Goal: Answer question/provide support: Answer question/provide support

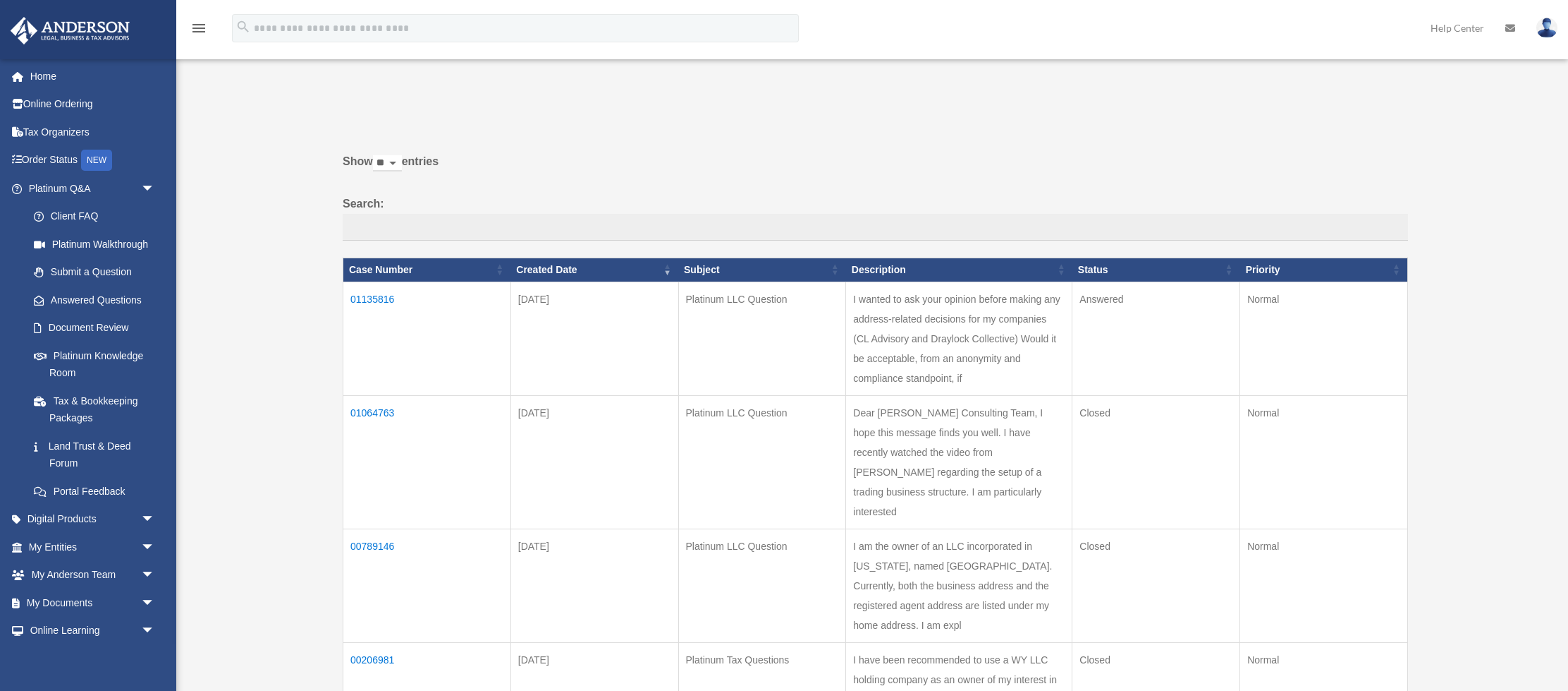
click at [368, 302] on td "01135816" at bounding box center [427, 338] width 168 height 113
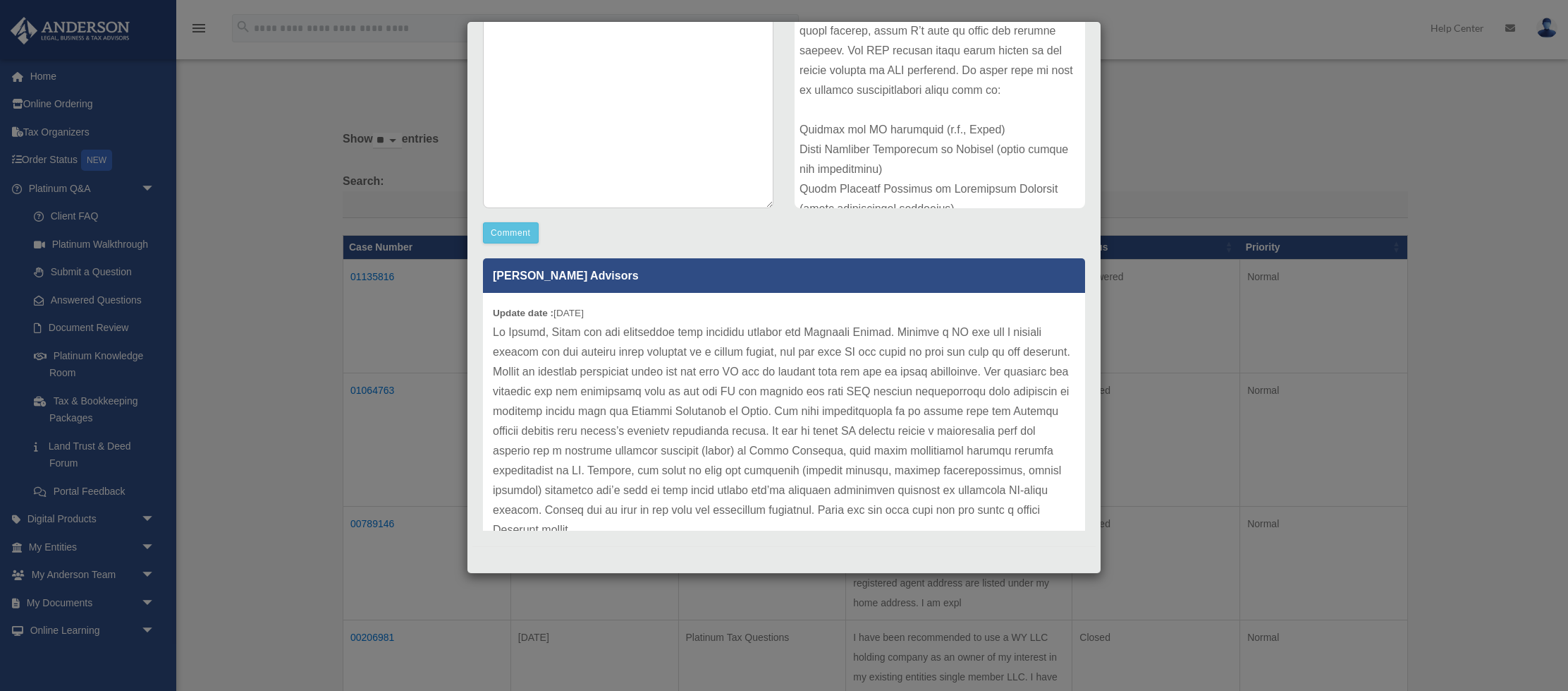
scroll to position [39, 0]
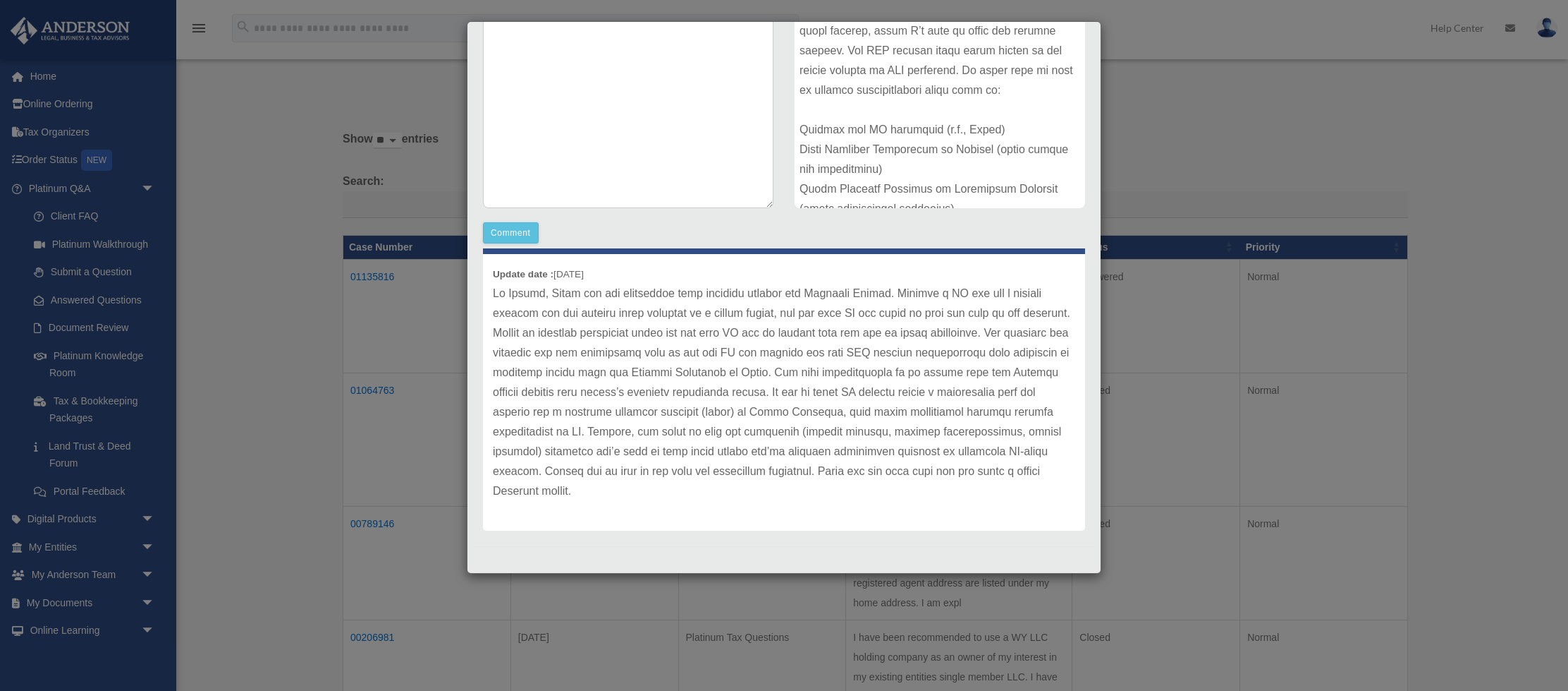
drag, startPoint x: 317, startPoint y: 411, endPoint x: 380, endPoint y: 478, distance: 92.0
click at [317, 411] on div "Case Detail × Platinum LLC Question Case Number 01135816 Created Date [DATE] St…" at bounding box center [784, 345] width 1568 height 691
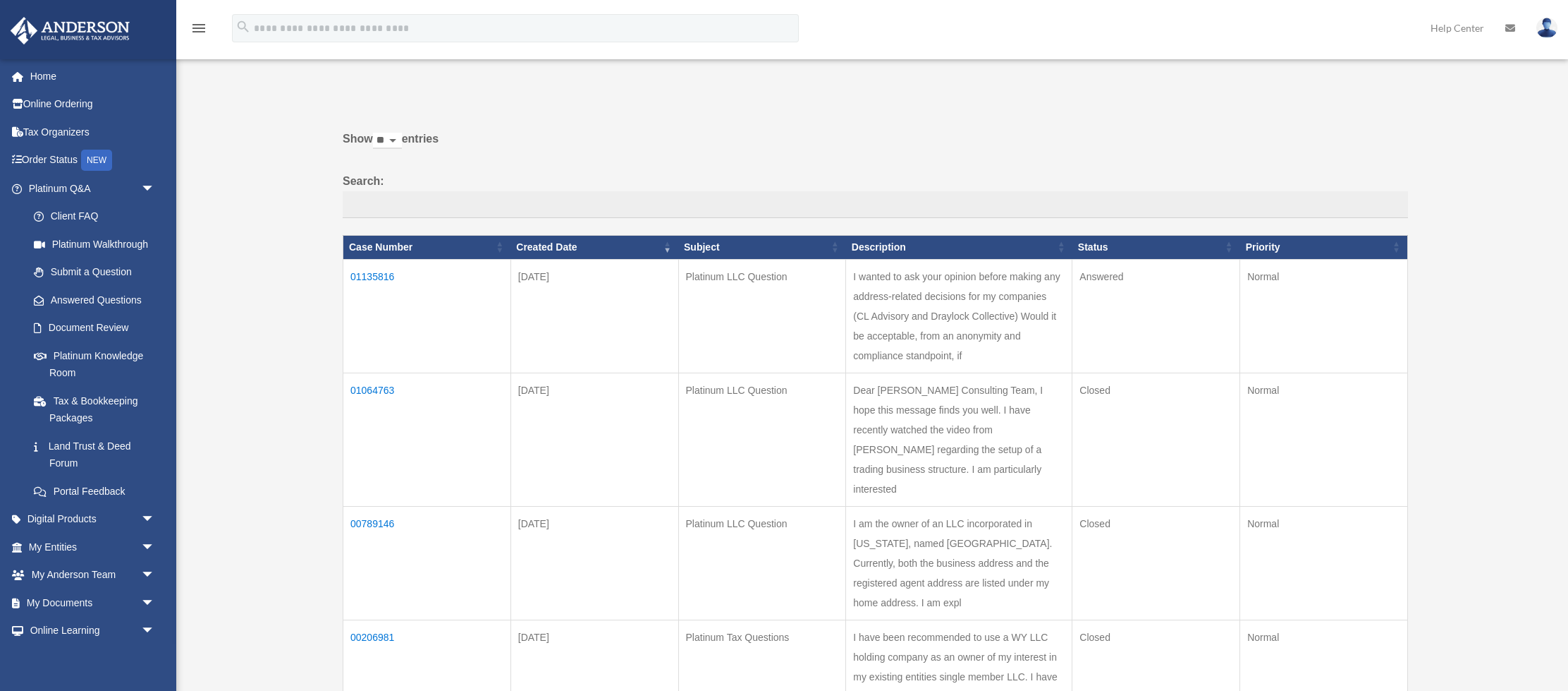
click at [369, 278] on td "01135816" at bounding box center [427, 316] width 168 height 113
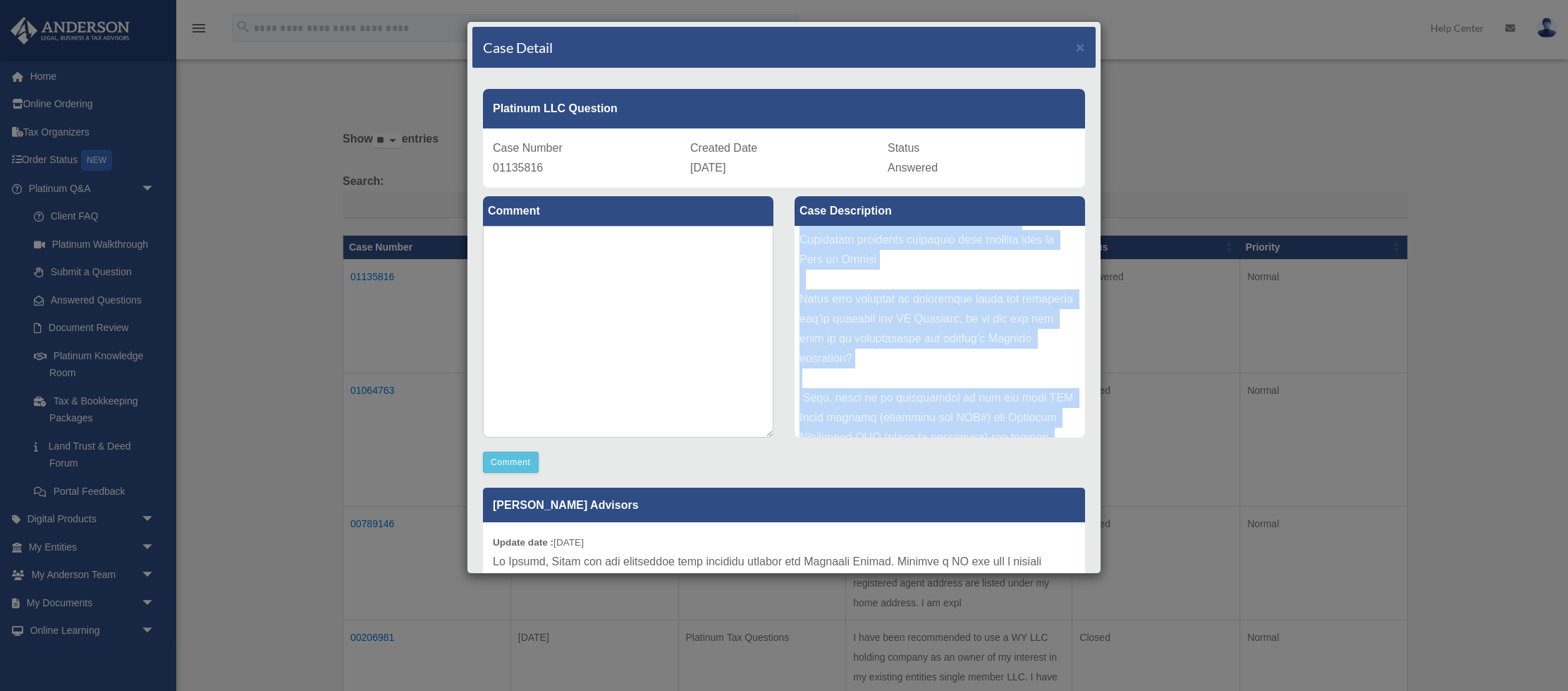
scroll to position [727, 0]
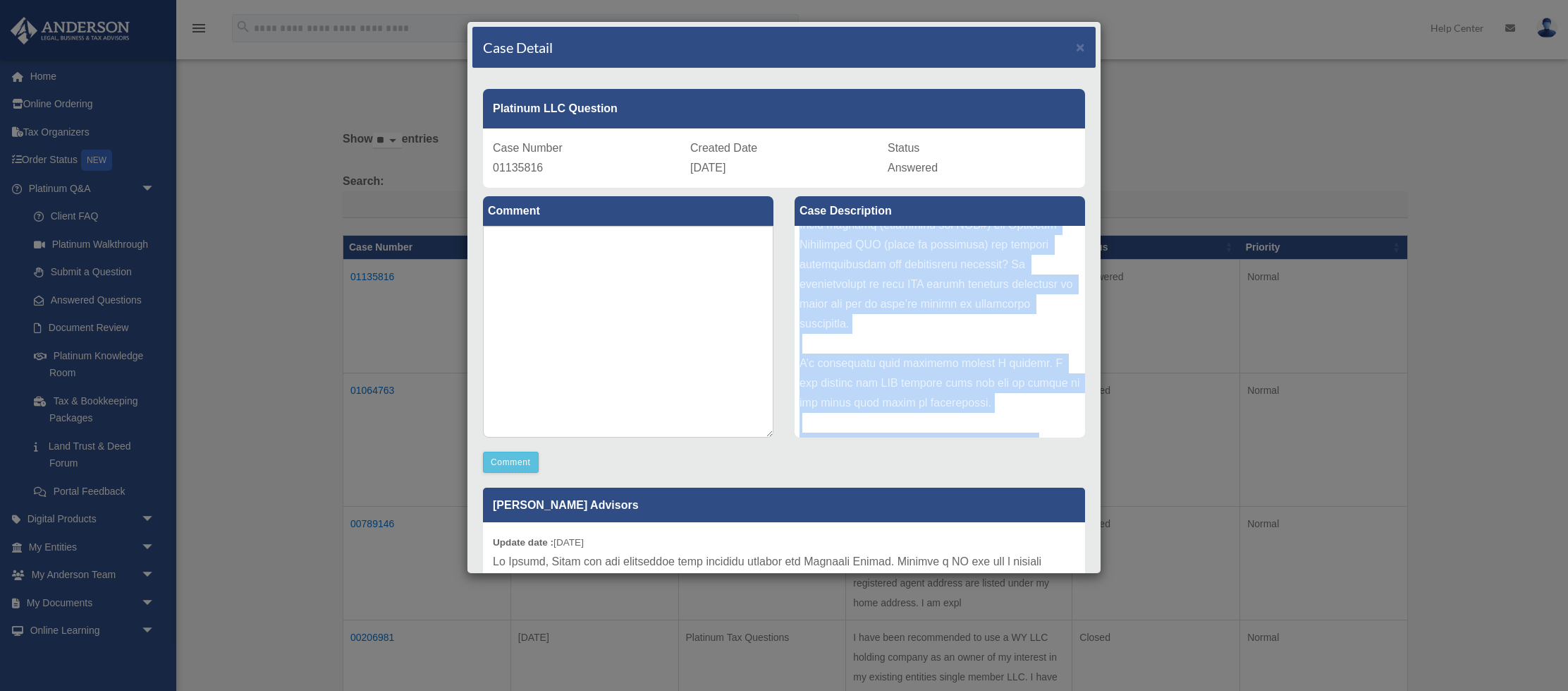
drag, startPoint x: 799, startPoint y: 238, endPoint x: 981, endPoint y: 495, distance: 314.9
click at [981, 495] on div "Comment Comment Case Description" at bounding box center [784, 476] width 623 height 577
copy div "L ipsumd si ame cons adipisc elitse doeius tem incidid-utlabor etdolorem ali en…"
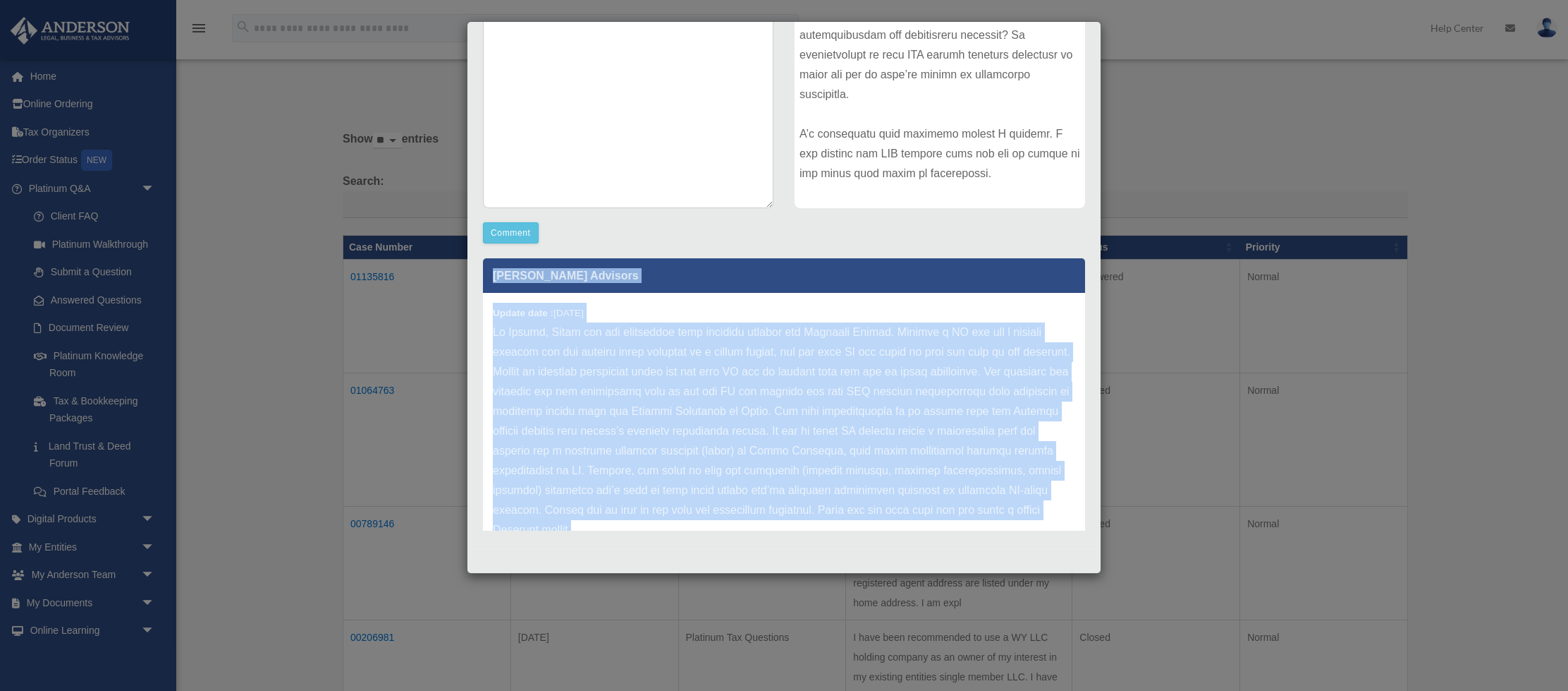
scroll to position [39, 0]
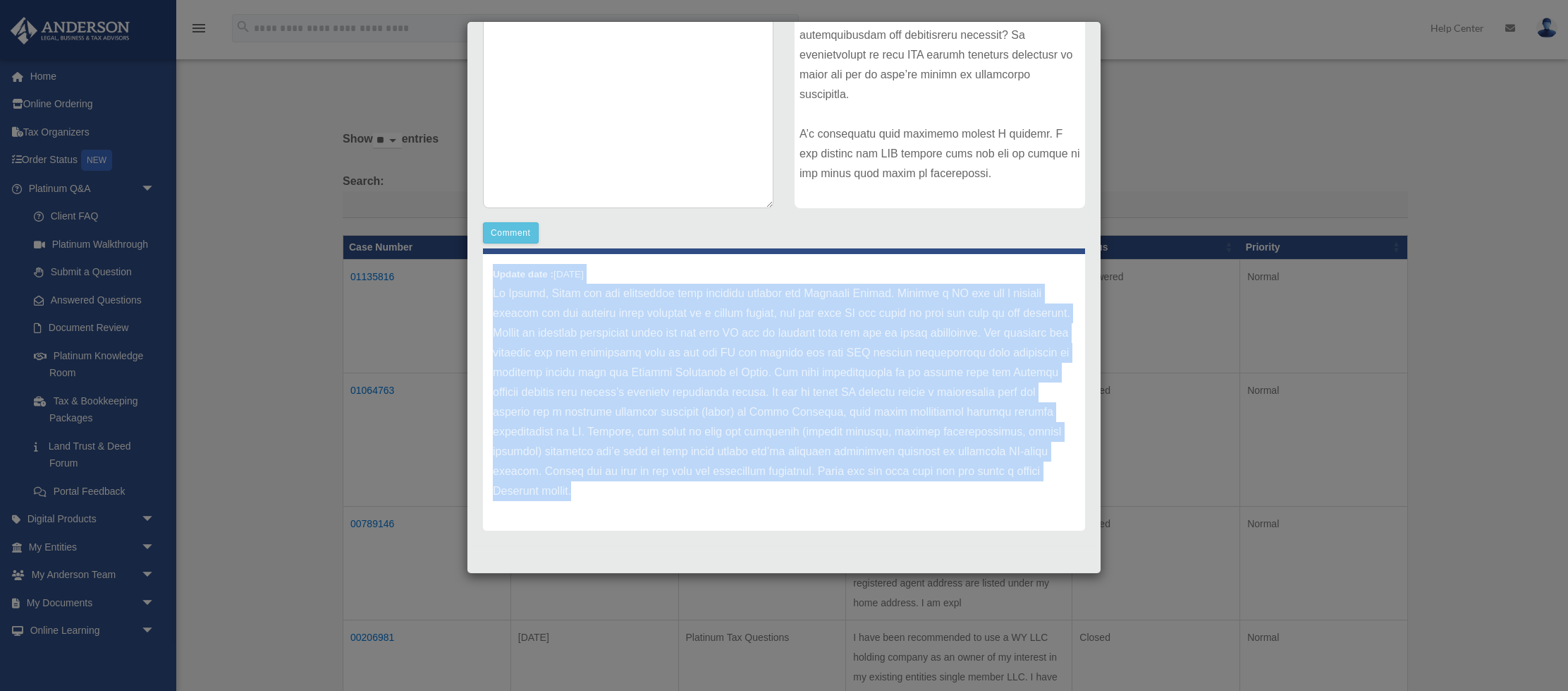
drag, startPoint x: 490, startPoint y: 277, endPoint x: 768, endPoint y: 566, distance: 401.0
click at [768, 566] on div "Case Detail × Platinum LLC Question Case Number 01135816 Created Date [DATE] St…" at bounding box center [784, 297] width 635 height 552
copy div "Loremips Dolorsit Ametco adip : 69-92-7772 El Seddoe, Tempo inc utl etdolorema …"
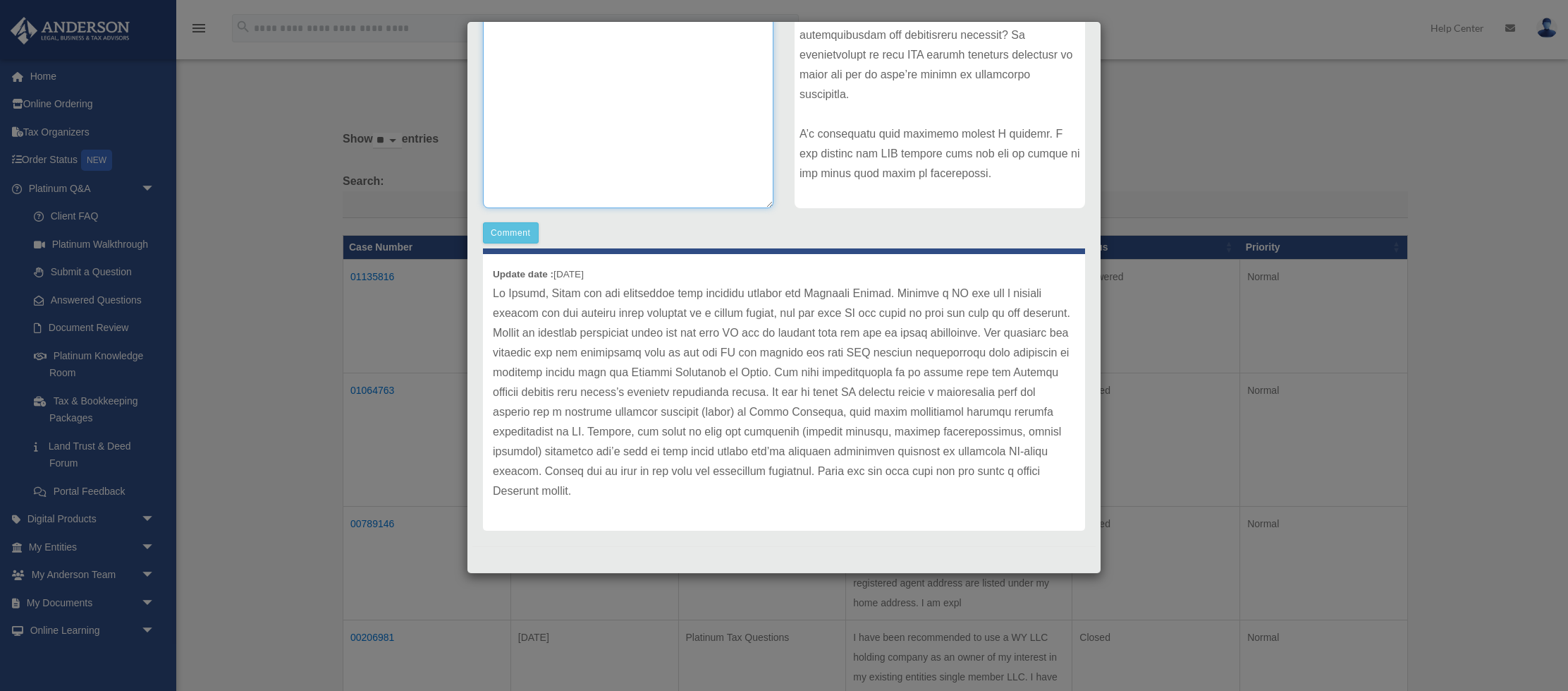
click at [709, 167] on textarea at bounding box center [628, 102] width 290 height 212
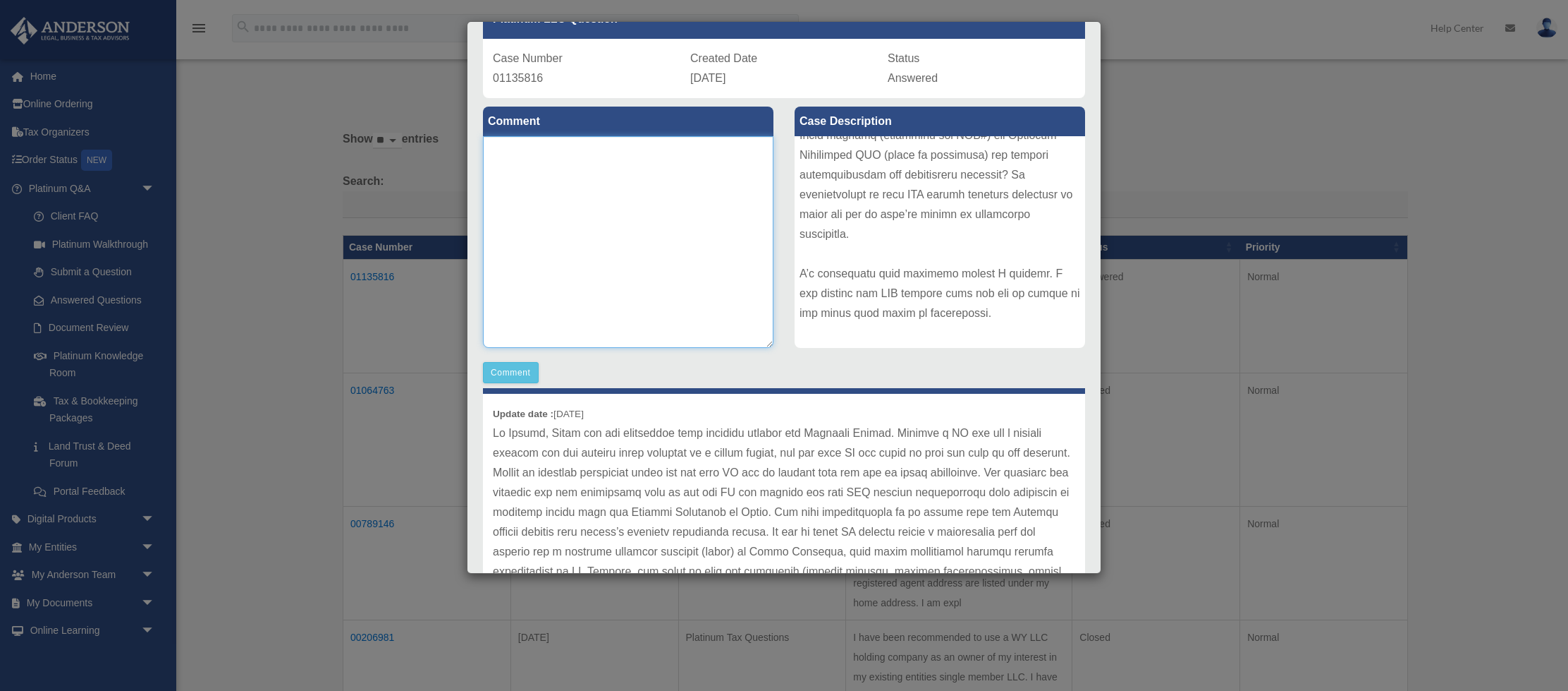
scroll to position [0, 0]
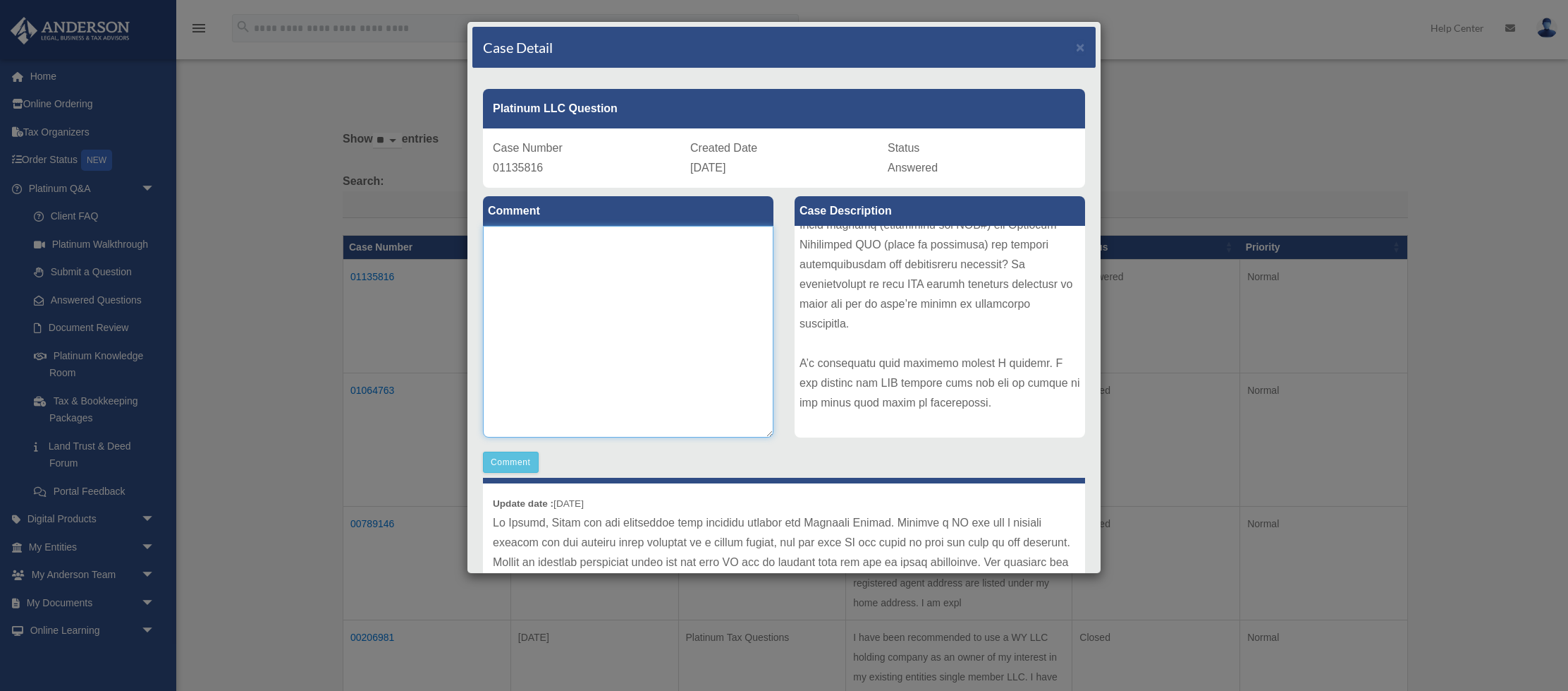
paste textarea "**********"
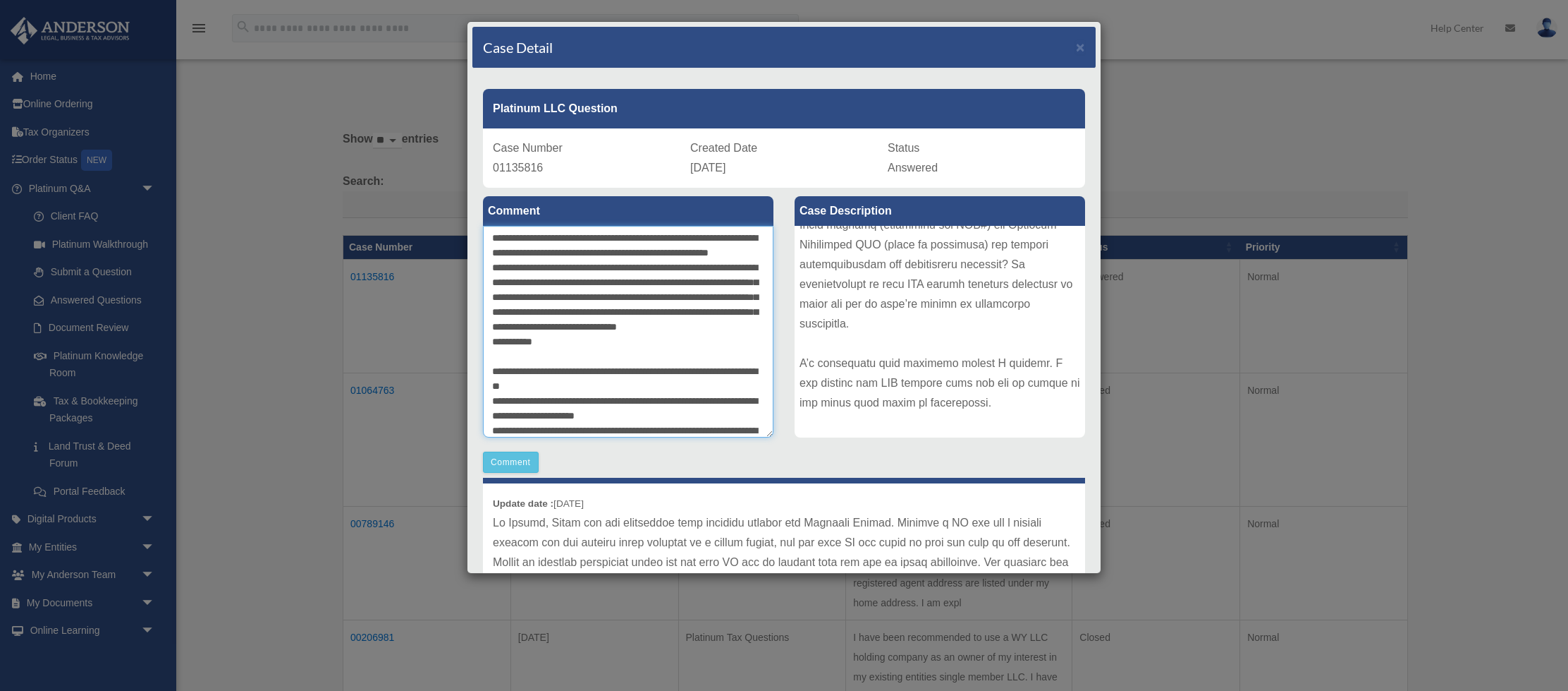
scroll to position [533, 0]
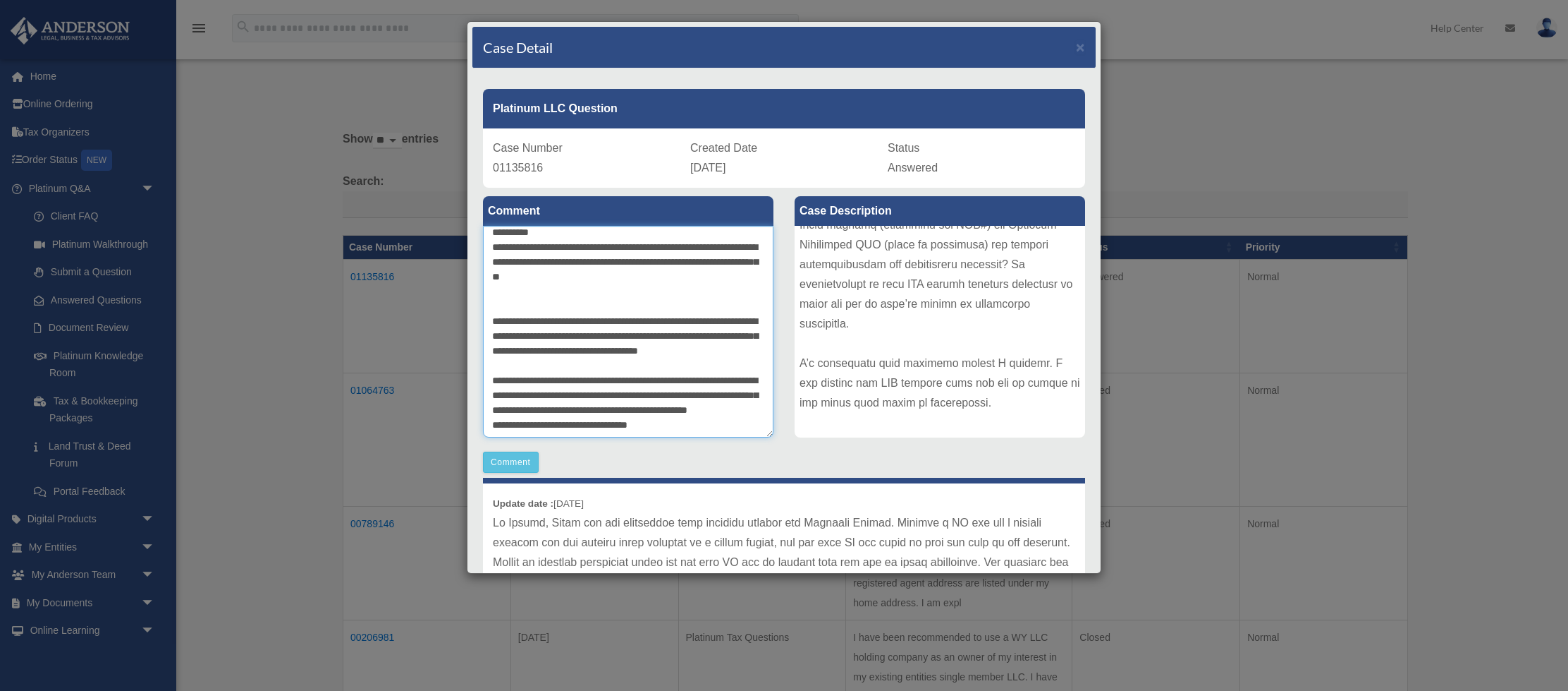
type textarea "**********"
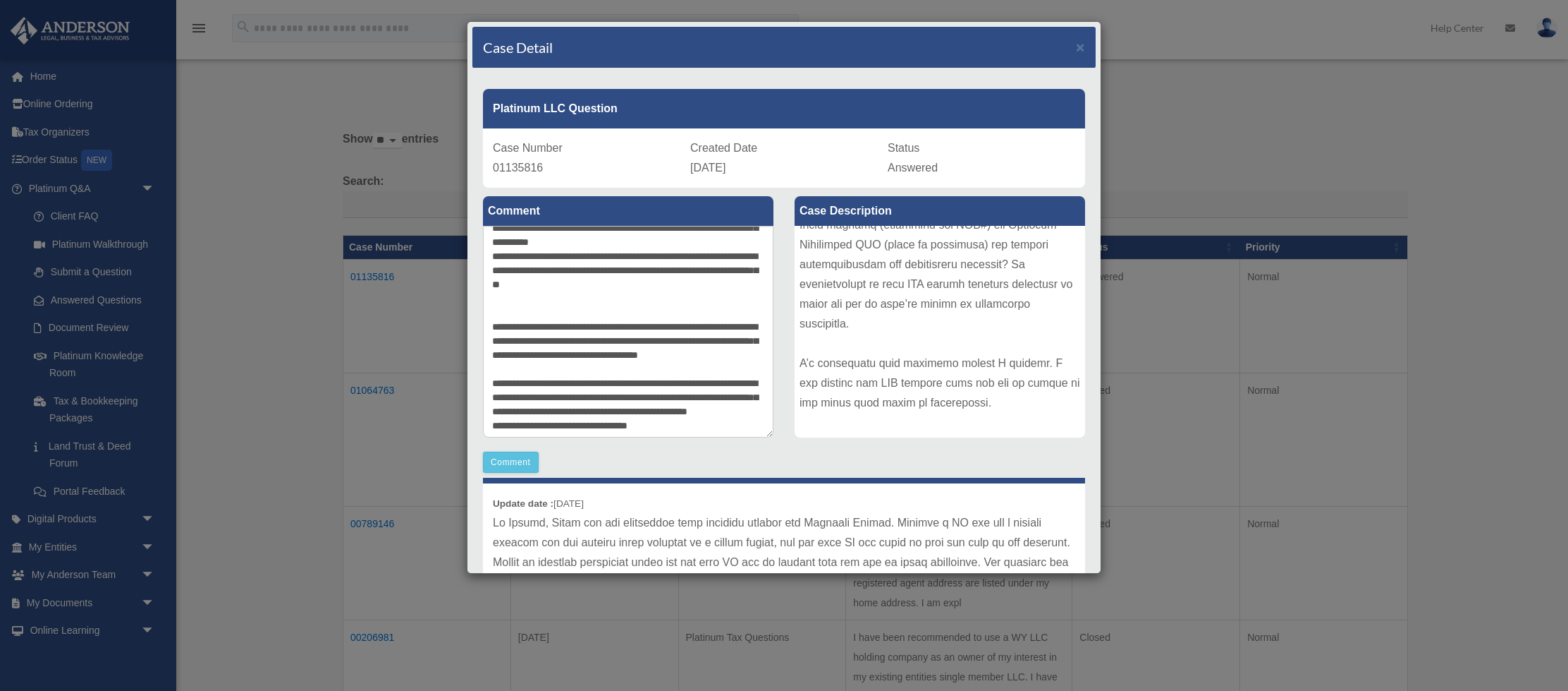
scroll to position [504, 0]
click at [750, 458] on div "Comment" at bounding box center [628, 462] width 290 height 21
drag, startPoint x: 509, startPoint y: 462, endPoint x: 693, endPoint y: 449, distance: 184.5
click at [691, 449] on div "Comment Comment" at bounding box center [628, 330] width 312 height 285
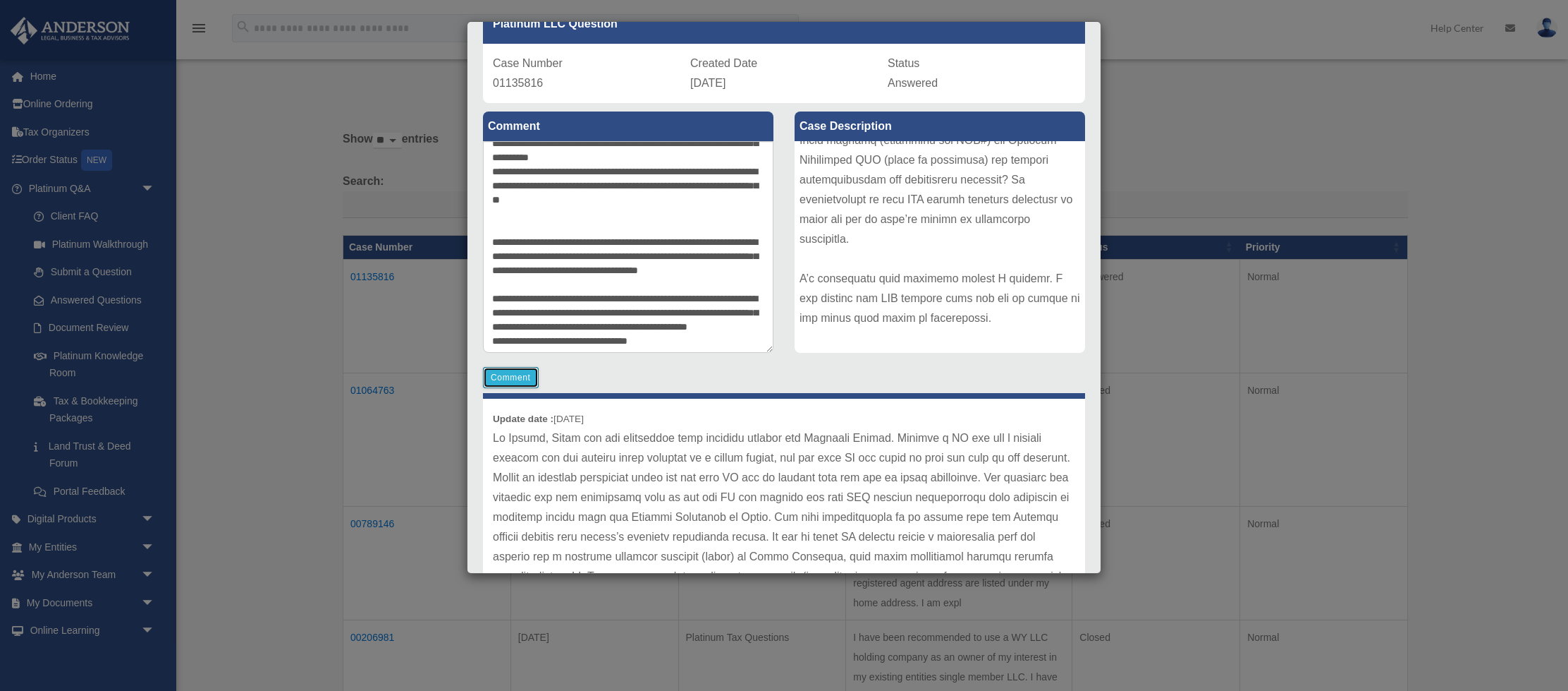
scroll to position [80, 0]
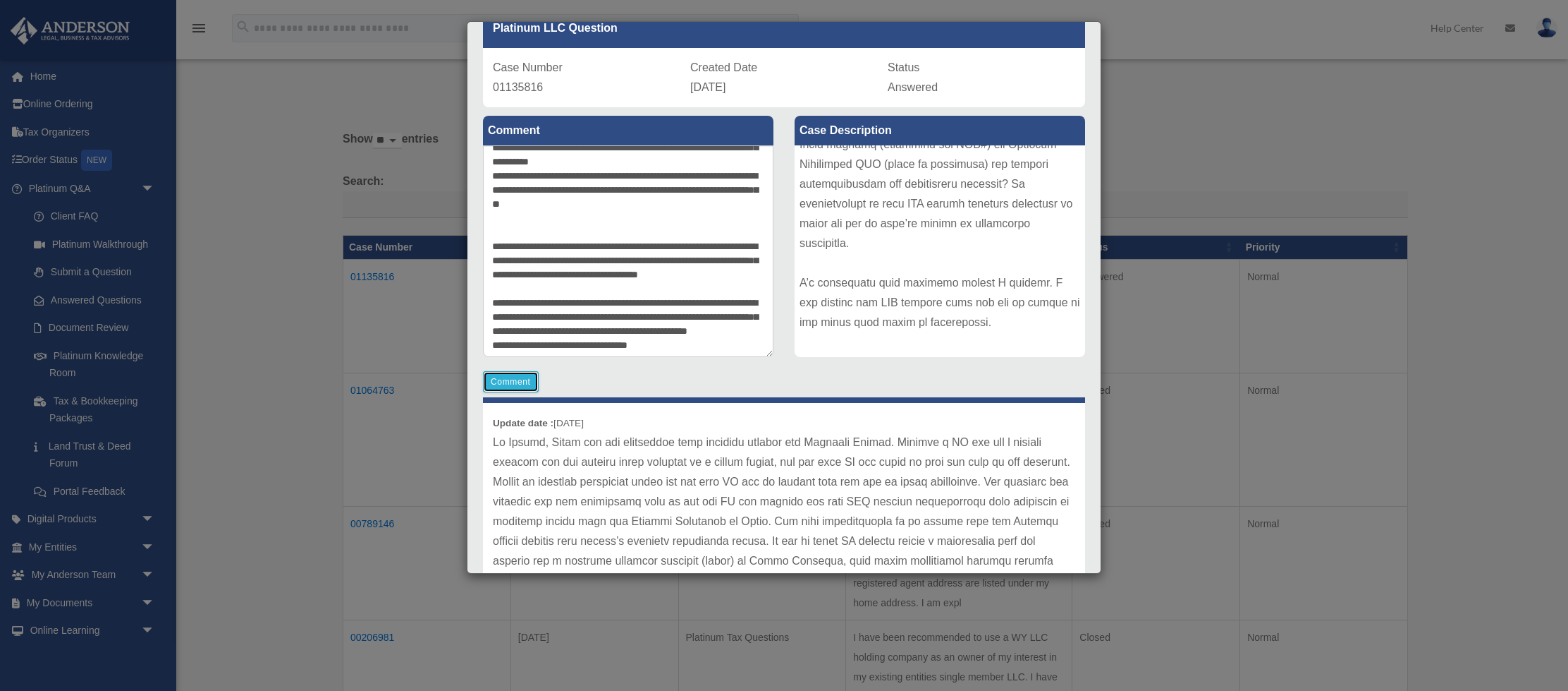
click at [519, 382] on button "Comment" at bounding box center [510, 382] width 56 height 21
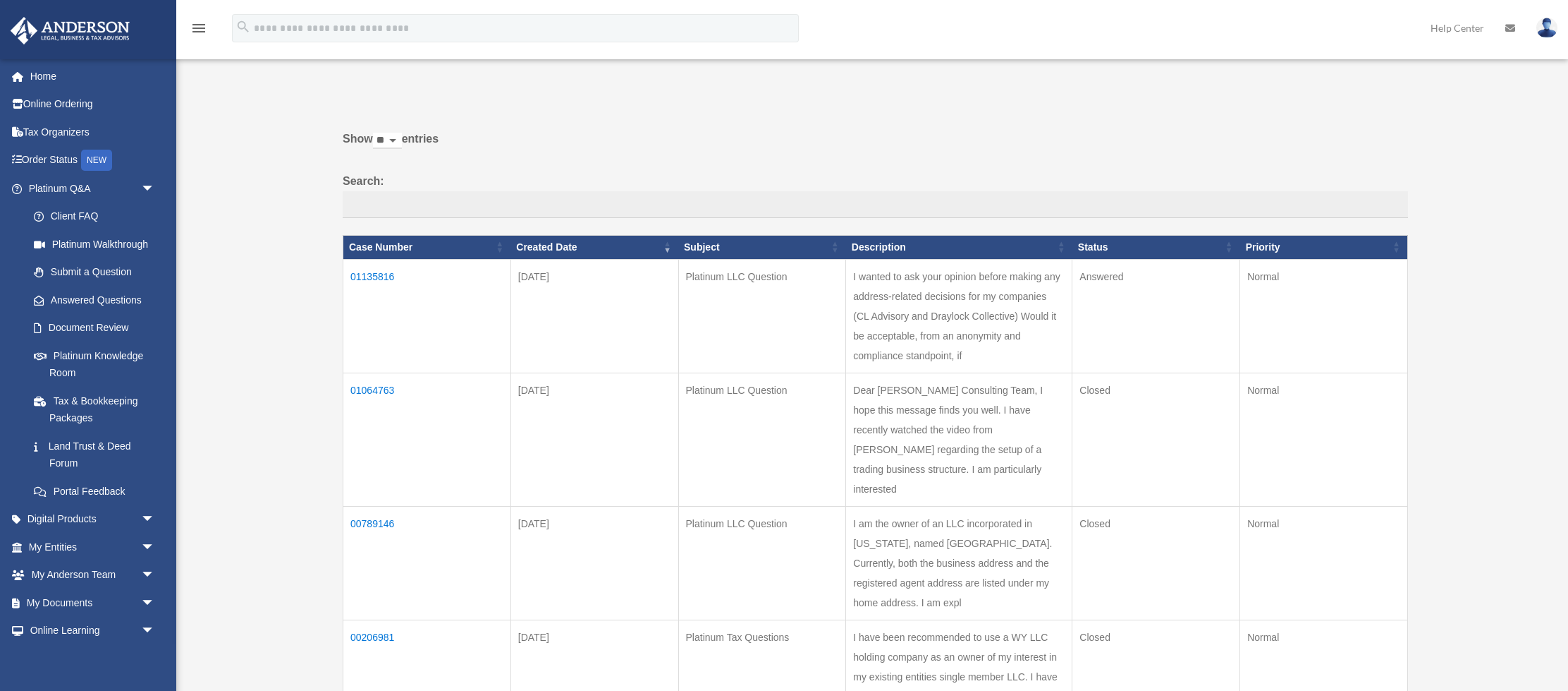
scroll to position [0, 0]
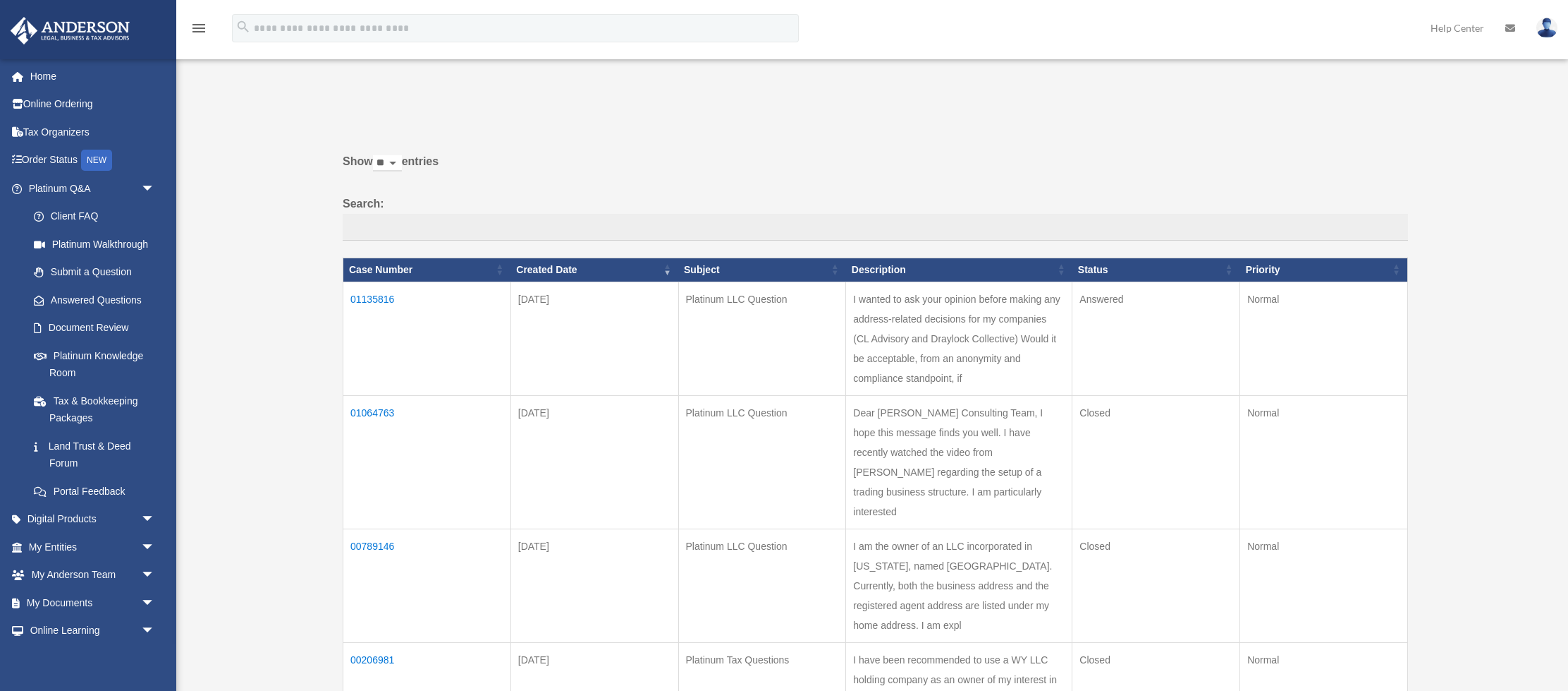
click at [374, 301] on td "01135816" at bounding box center [427, 338] width 168 height 113
click at [380, 300] on td "01135816" at bounding box center [427, 338] width 168 height 113
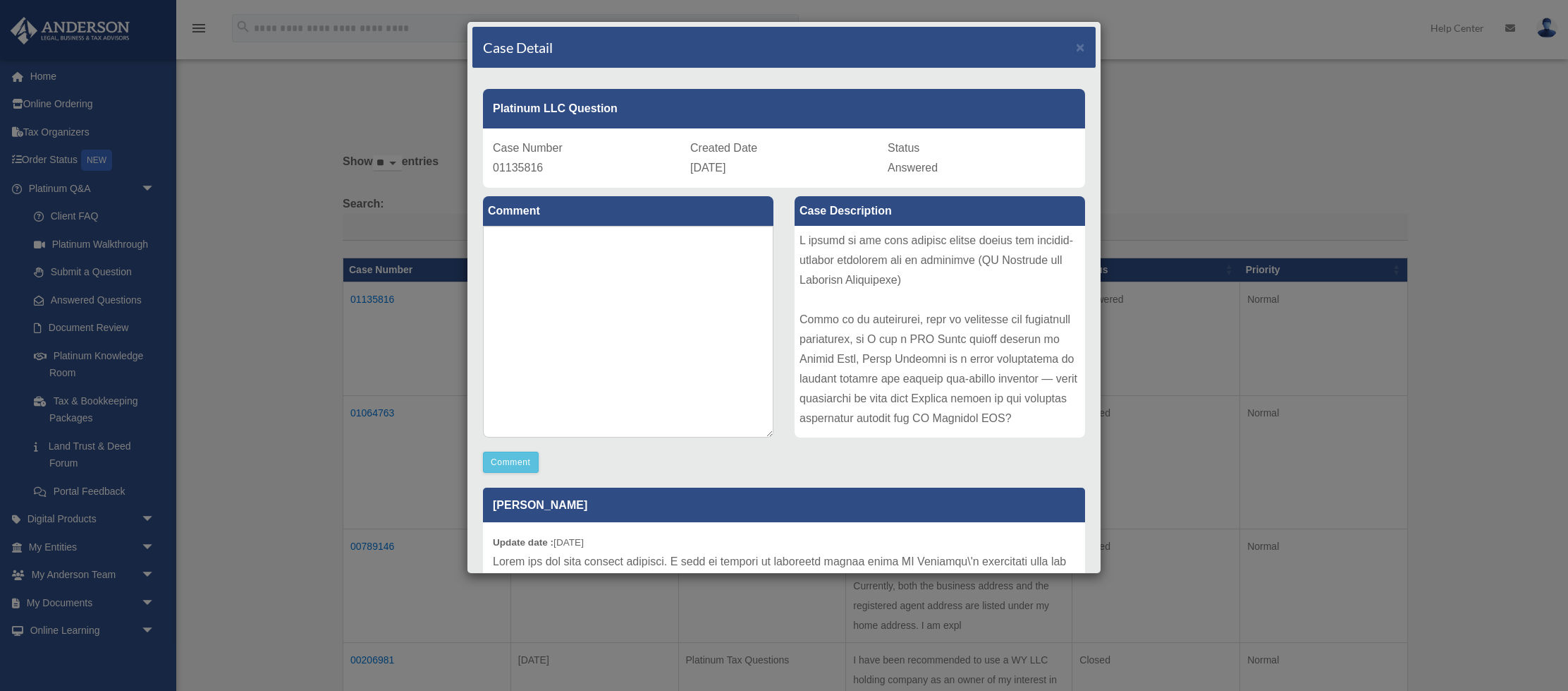
click at [305, 228] on div "Case Detail × Platinum LLC Question Case Number 01135816 Created Date [DATE] St…" at bounding box center [784, 345] width 1568 height 691
